Goal: Obtain resource: Download file/media

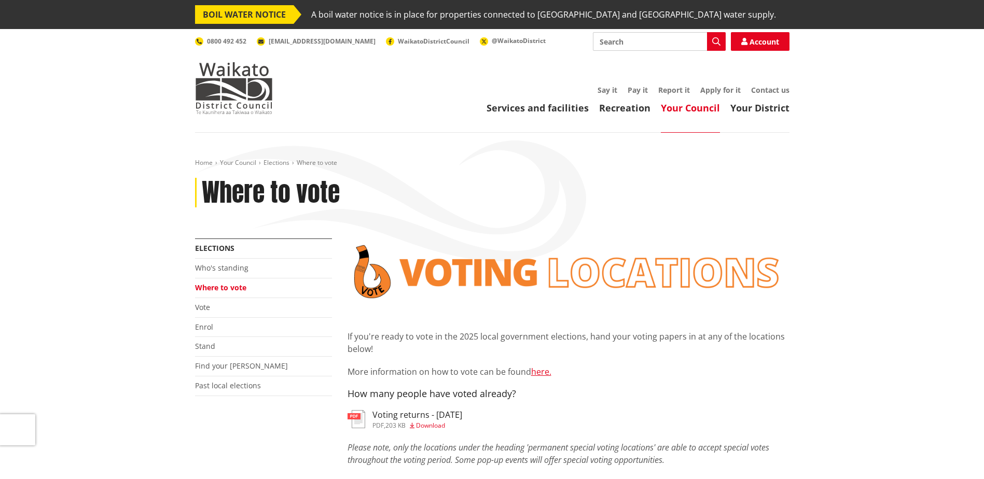
scroll to position [29, 0]
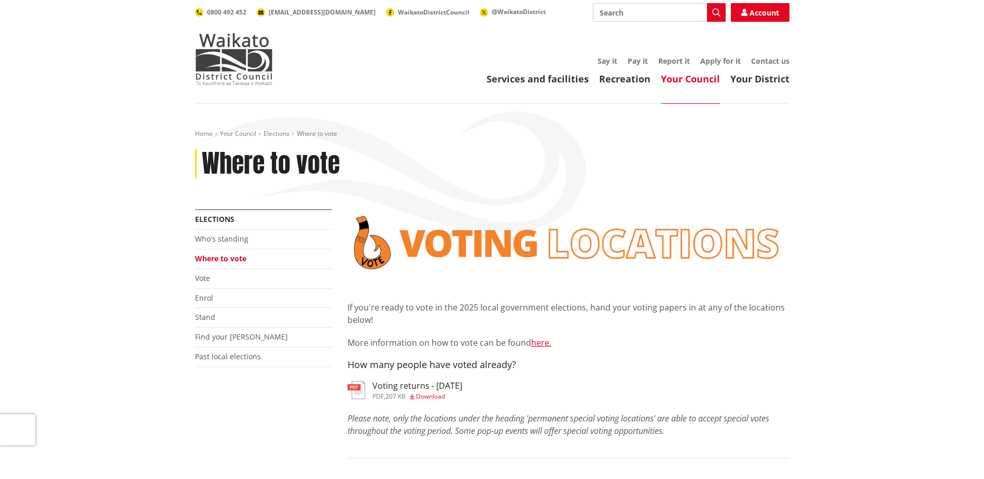
click at [389, 388] on h3 "Voting returns - 9/10/2025" at bounding box center [417, 386] width 90 height 10
click at [386, 398] on div "pdf , 207 KB Download" at bounding box center [417, 397] width 90 height 6
